Goal: Entertainment & Leisure: Consume media (video, audio)

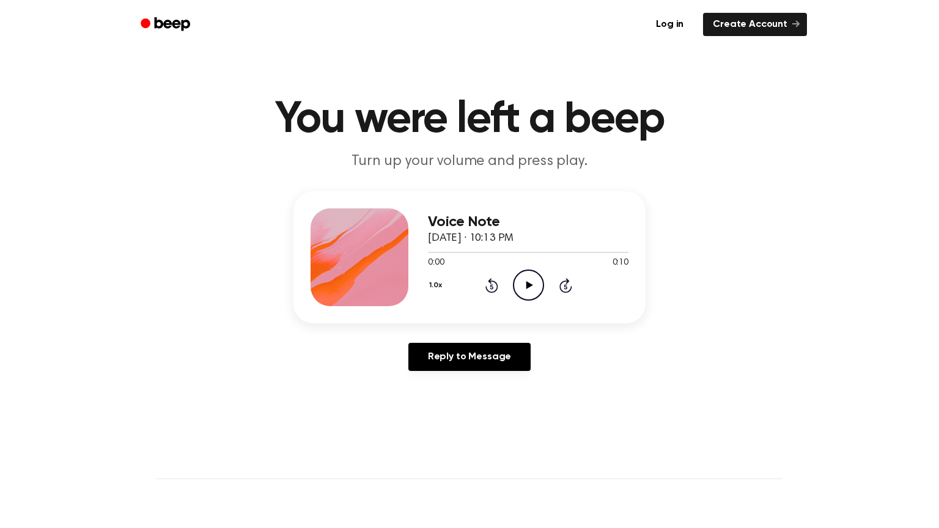
click at [528, 288] on icon at bounding box center [529, 285] width 7 height 8
drag, startPoint x: 526, startPoint y: 286, endPoint x: 457, endPoint y: 250, distance: 77.4
click at [511, 286] on div "1.0x Rewind 5 seconds Play Audio Skip 5 seconds" at bounding box center [528, 285] width 201 height 31
click at [540, 287] on icon "Play Audio" at bounding box center [528, 285] width 31 height 31
click at [539, 295] on circle at bounding box center [529, 285] width 30 height 30
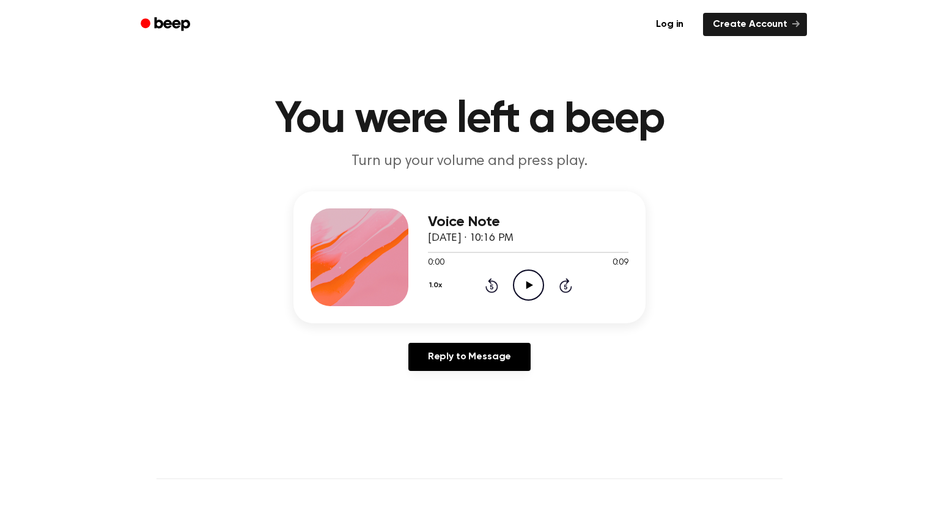
click at [510, 284] on div "1.0x Rewind 5 seconds Play Audio Skip 5 seconds" at bounding box center [528, 285] width 201 height 31
click at [516, 283] on icon "Play Audio" at bounding box center [528, 285] width 31 height 31
click at [534, 295] on icon "Play Audio" at bounding box center [528, 285] width 31 height 31
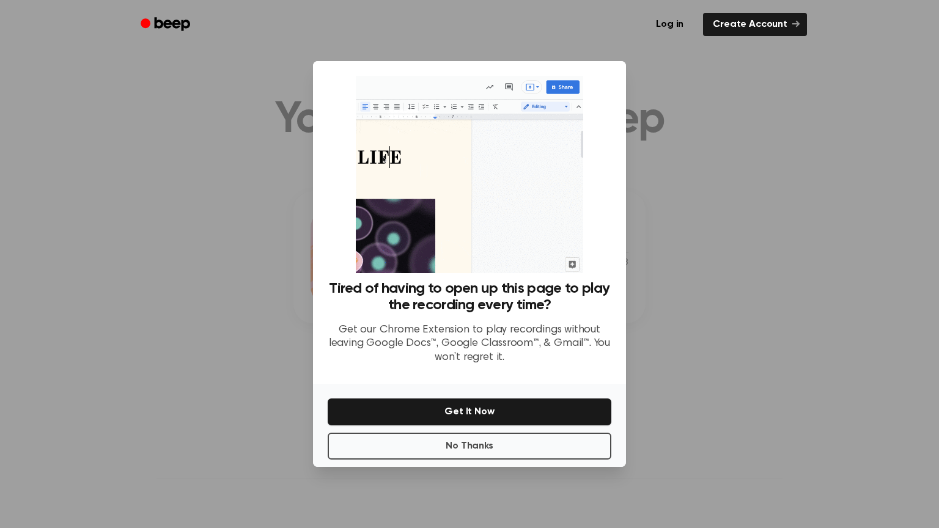
drag, startPoint x: 844, startPoint y: 148, endPoint x: 789, endPoint y: 166, distance: 57.8
click at [844, 149] on div at bounding box center [469, 264] width 939 height 528
click at [492, 442] on button "No Thanks" at bounding box center [470, 446] width 284 height 27
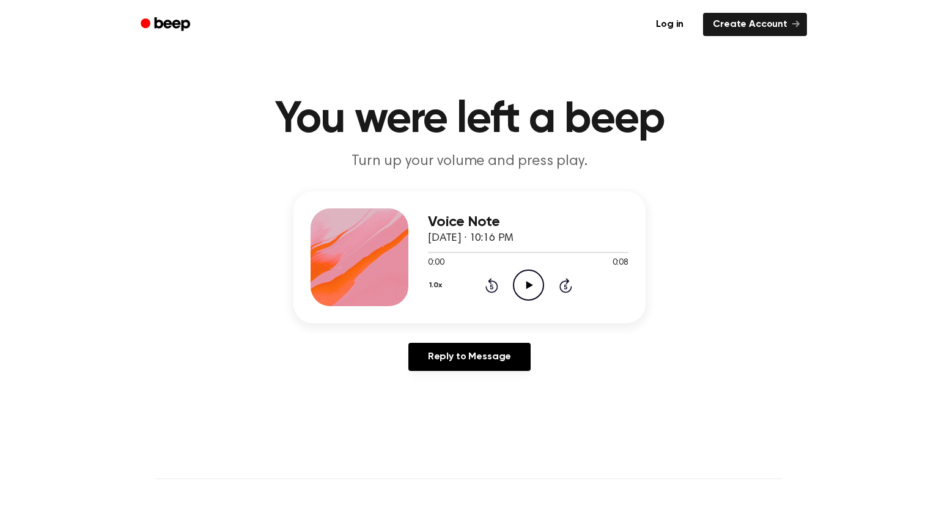
click at [516, 275] on icon "Play Audio" at bounding box center [528, 285] width 31 height 31
click at [529, 280] on icon "Play Audio" at bounding box center [528, 285] width 31 height 31
click at [535, 284] on icon "Play Audio" at bounding box center [528, 285] width 31 height 31
click at [537, 278] on icon "Play Audio" at bounding box center [528, 285] width 31 height 31
click at [539, 293] on icon "Play Audio" at bounding box center [528, 285] width 31 height 31
